Goal: Check status: Check status

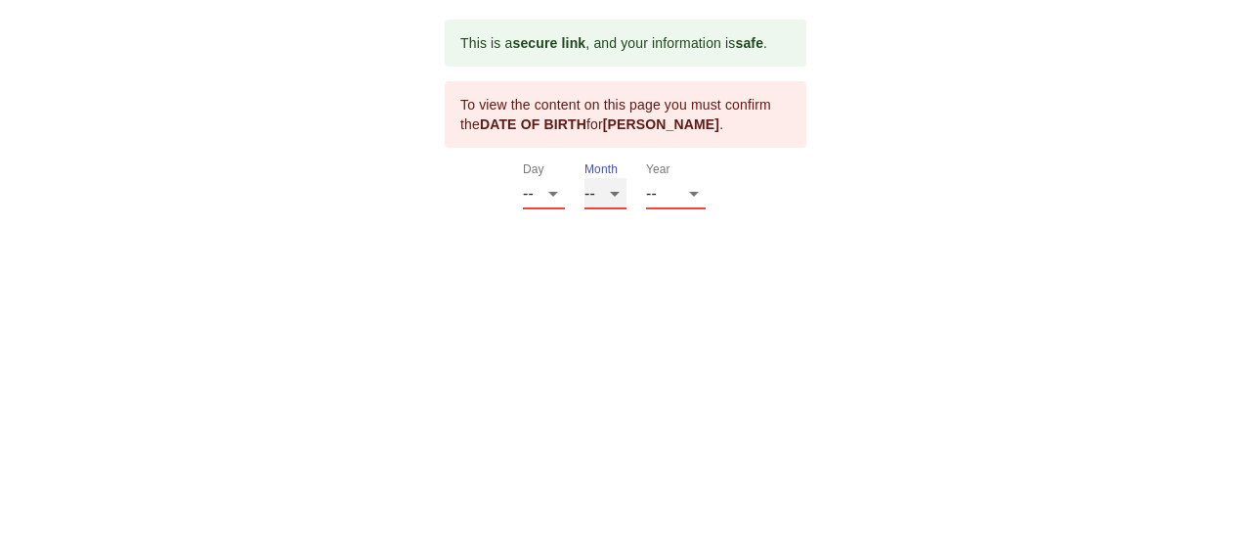
click at [614, 189] on select "-- 01 02 03 04 05 06 07 08 09 10 11 12" at bounding box center [606, 193] width 42 height 31
select select "02"
click at [585, 178] on select "-- 01 02 03 04 05 06 07 08 09 10 11 12" at bounding box center [606, 193] width 42 height 31
click at [555, 193] on select "-- 01 02 03 04 05 06 07 08 09 10 11 12 13 14 15 16 17 18 19 20 21 22 23 24 25 2…" at bounding box center [544, 193] width 42 height 31
click at [540, 194] on select "-- 01 02 03 04 05 06 07 08 09 10 11 12 13 14 15 16 17 18 19 20 21 22 23 24 25 2…" at bounding box center [544, 193] width 42 height 31
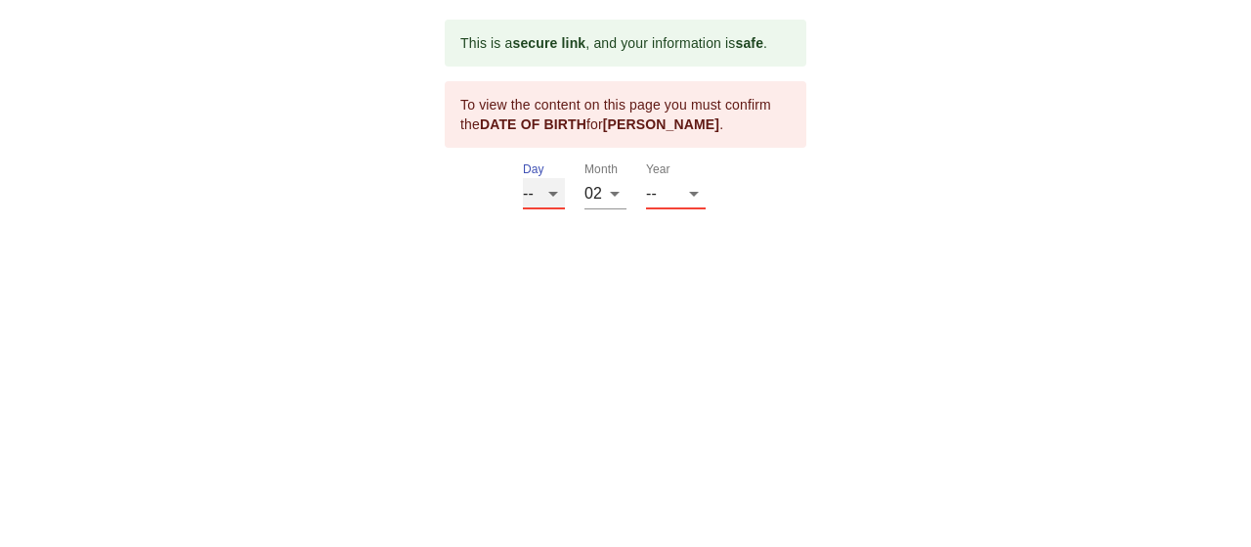
select select "26"
click at [523, 178] on select "-- 01 02 03 04 05 06 07 08 09 10 11 12 13 14 15 16 17 18 19 20 21 22 23 24 25 2…" at bounding box center [544, 193] width 42 height 31
click at [677, 193] on select "-- 2025 2024 2023 2022 2021 2020 2019 2018 2017 2016 2015 2014 2013 2012 2011 2…" at bounding box center [676, 193] width 60 height 31
select select "1959"
click at [646, 209] on select "-- 2025 2024 2023 2022 2021 2020 2019 2018 2017 2016 2015 2014 2013 2012 2011 2…" at bounding box center [676, 193] width 60 height 31
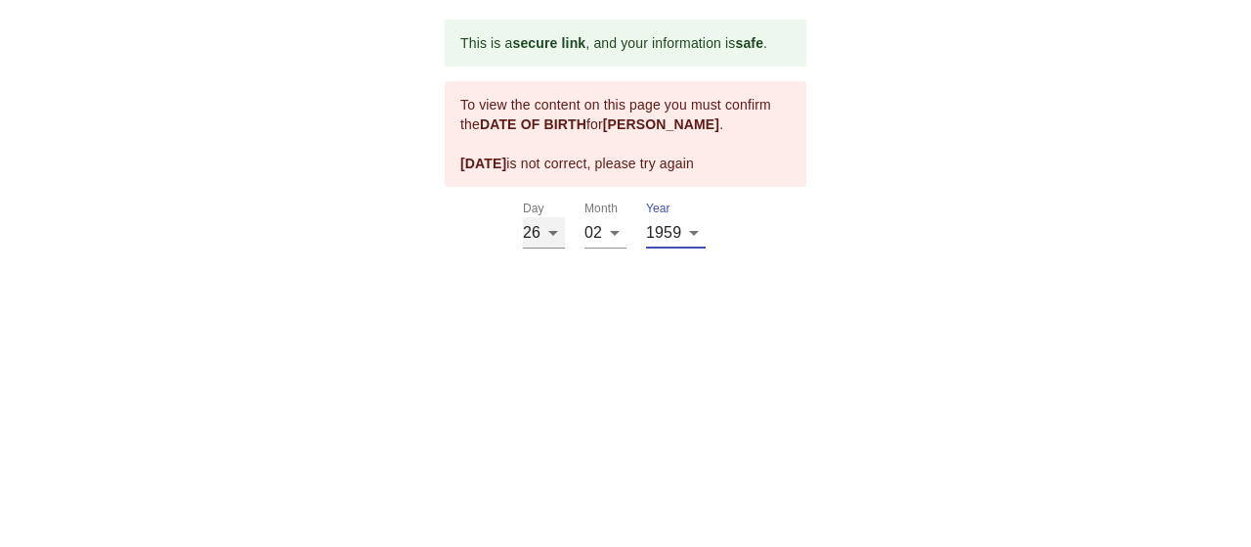
click at [544, 228] on select "-- 01 02 03 04 05 06 07 08 09 10 11 12 13 14 15 16 17 18 19 20 21 22 23 24 25 2…" at bounding box center [544, 232] width 42 height 31
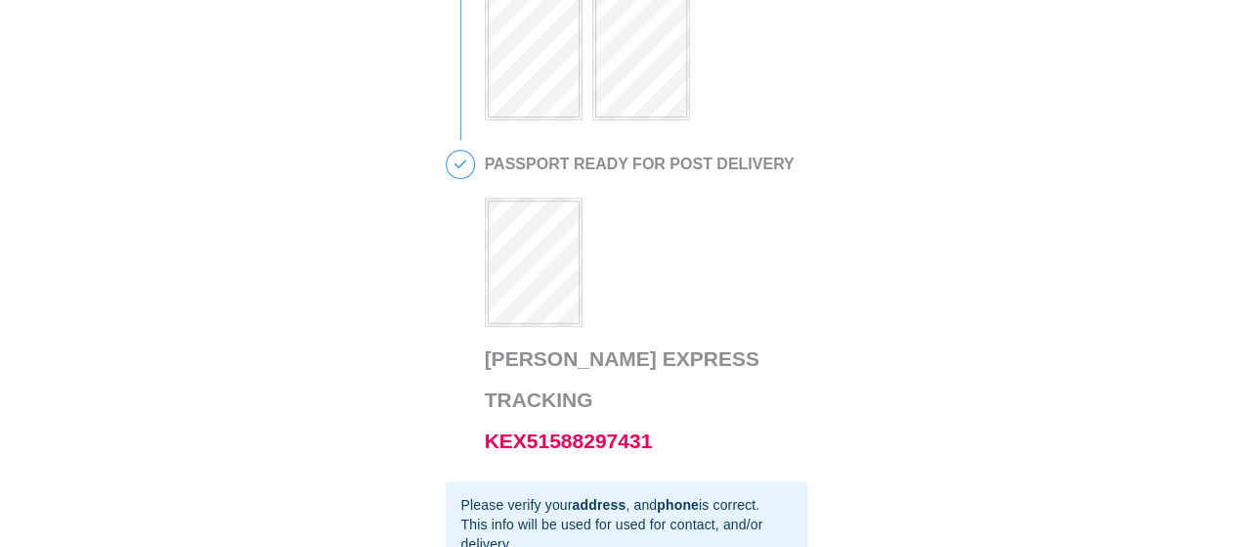
scroll to position [684, 0]
